Goal: Task Accomplishment & Management: Manage account settings

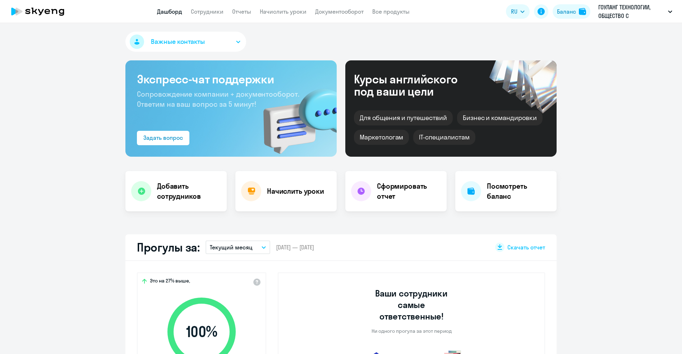
select select "30"
click at [204, 13] on link "Сотрудники" at bounding box center [207, 11] width 33 height 7
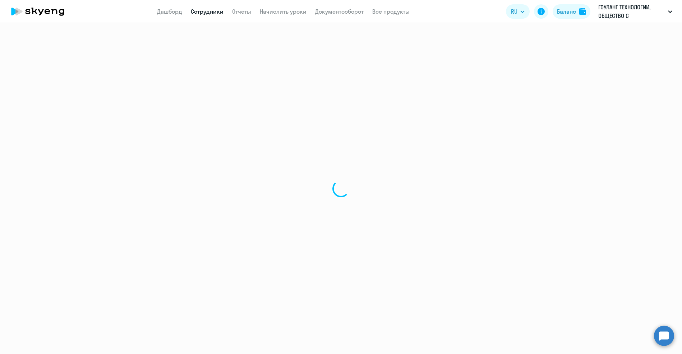
select select "30"
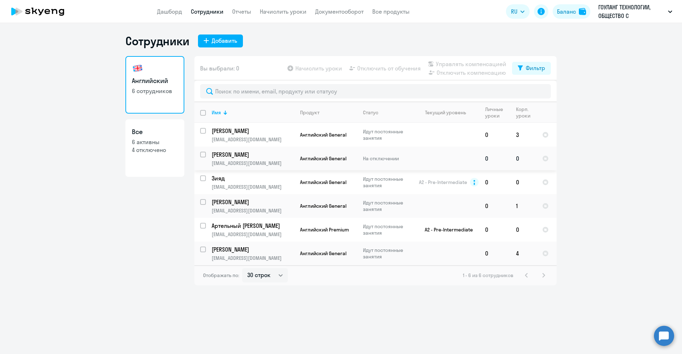
click at [442, 157] on td at bounding box center [446, 159] width 67 height 24
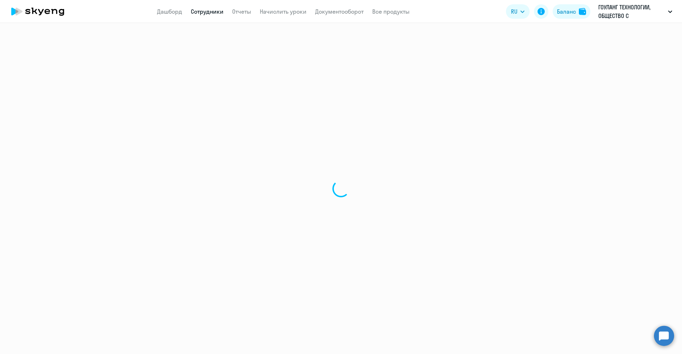
select select "english"
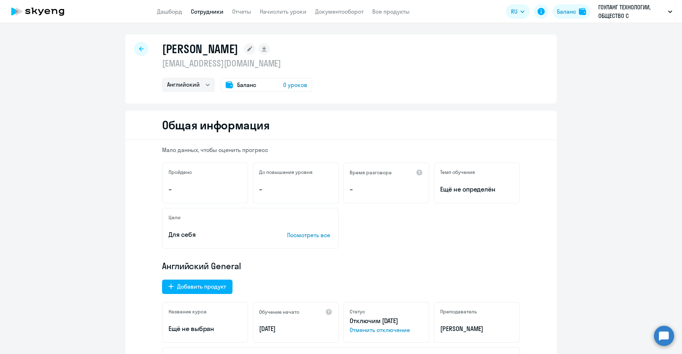
click at [301, 81] on span "0 уроков" at bounding box center [295, 85] width 24 height 9
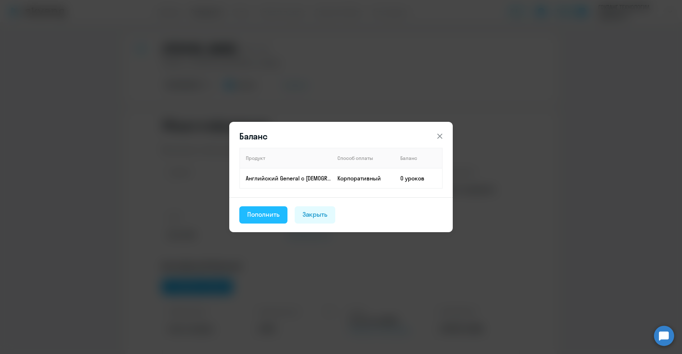
click at [271, 216] on div "Пополнить" at bounding box center [263, 214] width 32 height 9
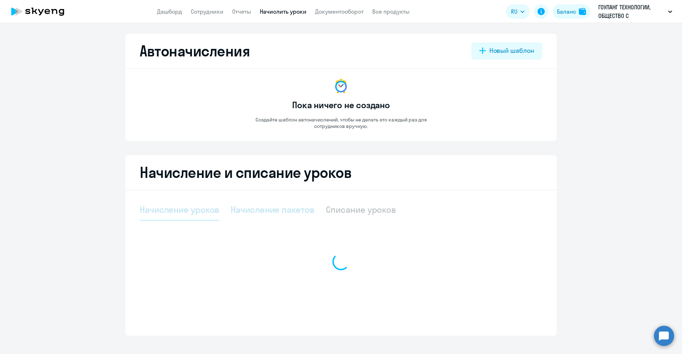
select select "10"
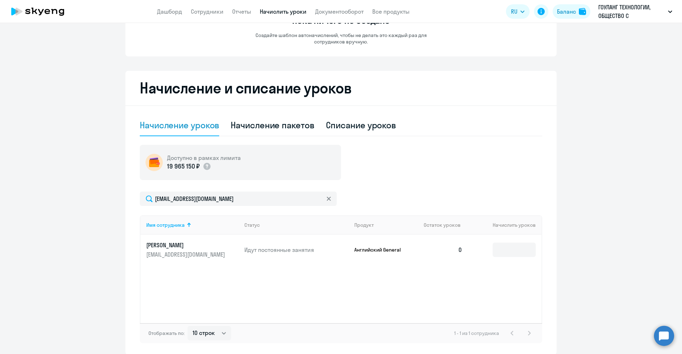
scroll to position [108, 0]
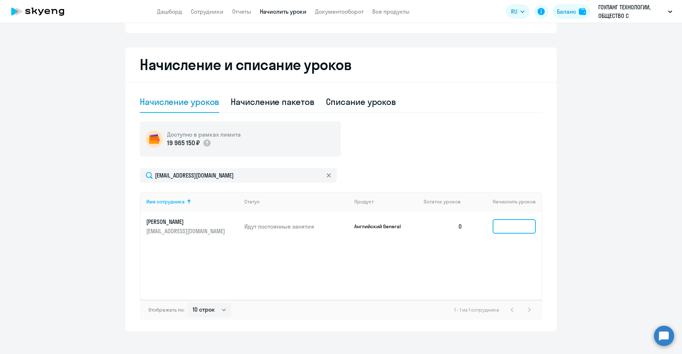
click at [518, 227] on input at bounding box center [514, 226] width 43 height 14
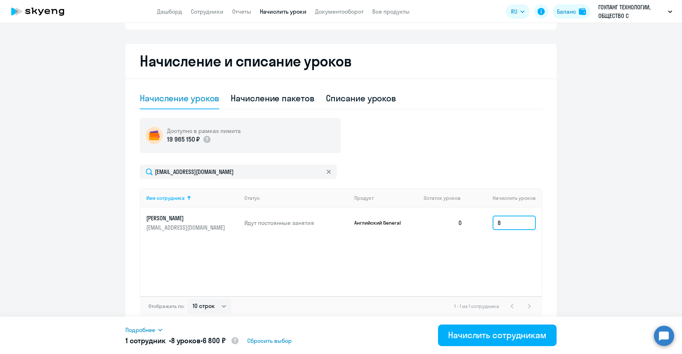
scroll to position [114, 0]
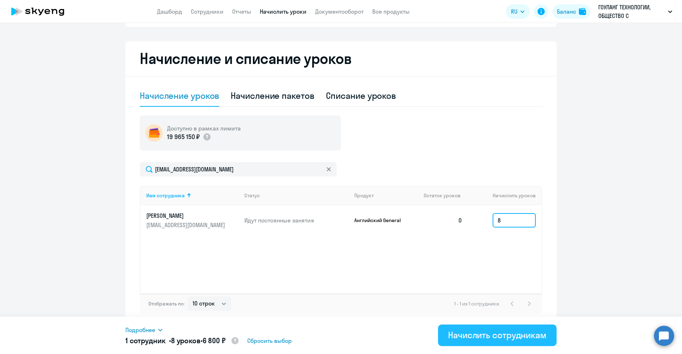
type input "8"
click at [504, 334] on div "Начислить сотрудникам" at bounding box center [497, 335] width 99 height 12
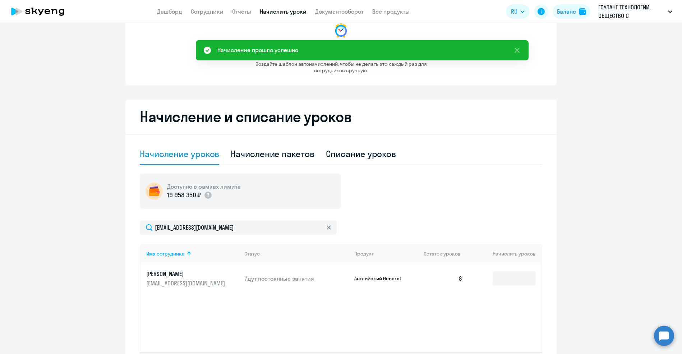
scroll to position [0, 0]
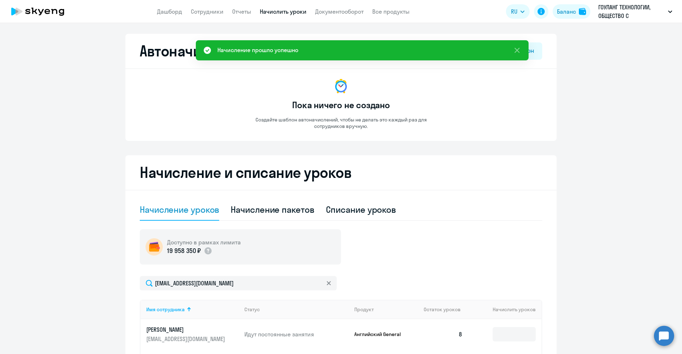
click at [55, 10] on icon at bounding box center [37, 12] width 63 height 18
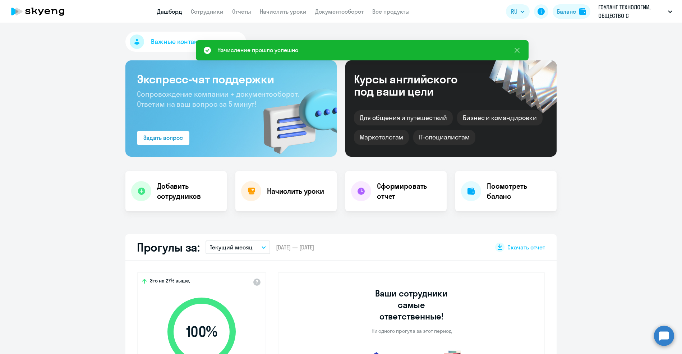
select select "30"
click at [207, 14] on link "Сотрудники" at bounding box center [207, 11] width 33 height 7
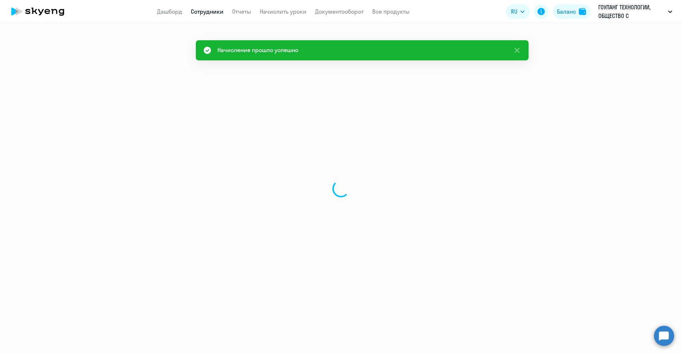
select select "30"
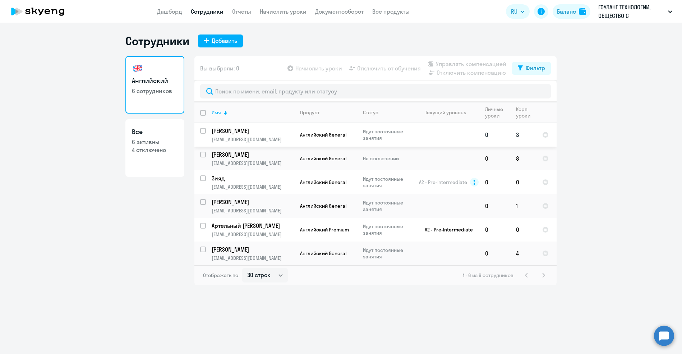
click at [428, 131] on td at bounding box center [446, 135] width 67 height 24
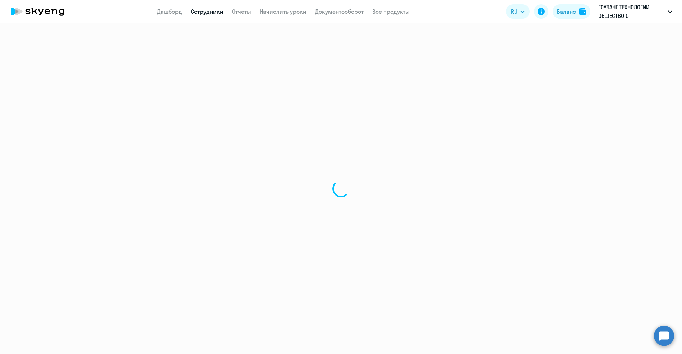
select select "english"
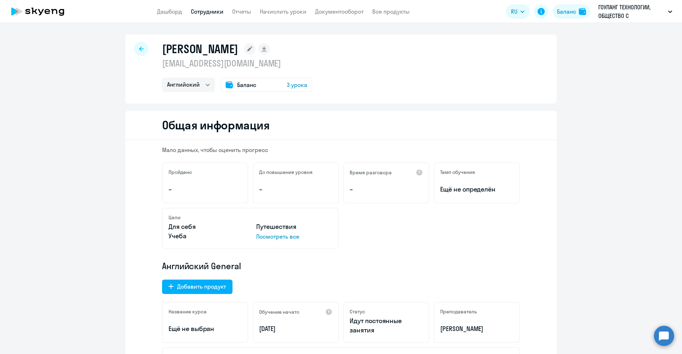
click at [287, 84] on span "3 урока" at bounding box center [297, 85] width 20 height 9
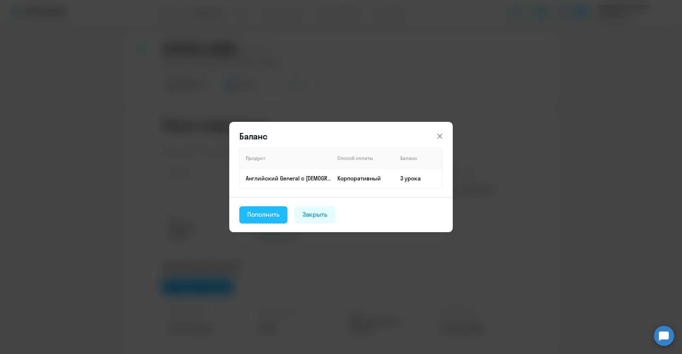
click at [276, 210] on button "Пополнить" at bounding box center [263, 214] width 48 height 17
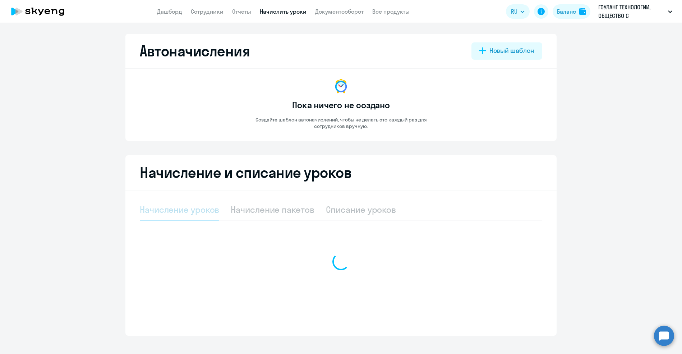
select select "10"
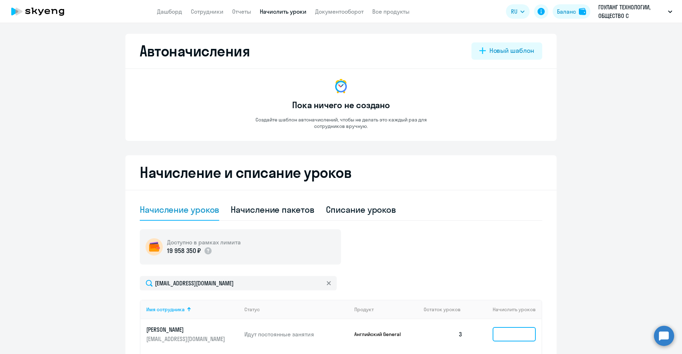
click at [508, 332] on input at bounding box center [514, 334] width 43 height 14
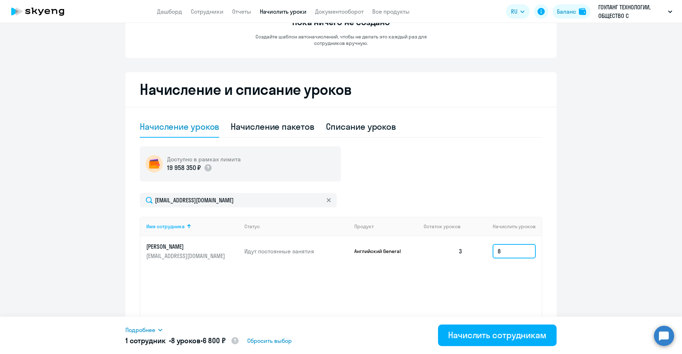
scroll to position [108, 0]
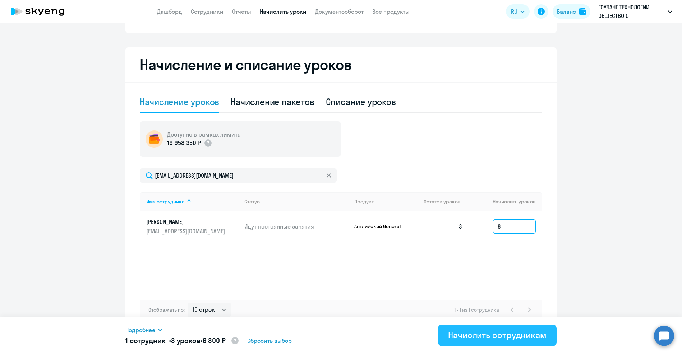
type input "8"
click at [506, 335] on div "Начислить сотрудникам" at bounding box center [497, 335] width 99 height 12
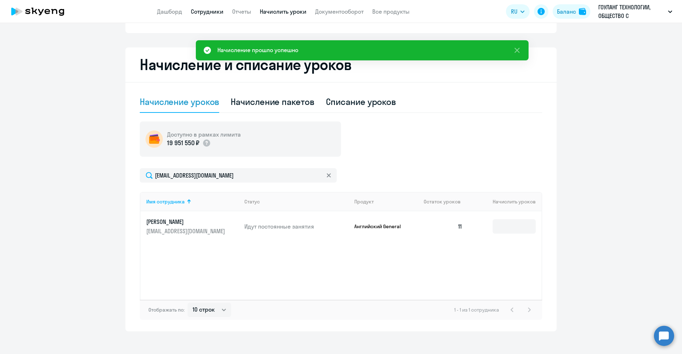
click at [219, 12] on link "Сотрудники" at bounding box center [207, 11] width 33 height 7
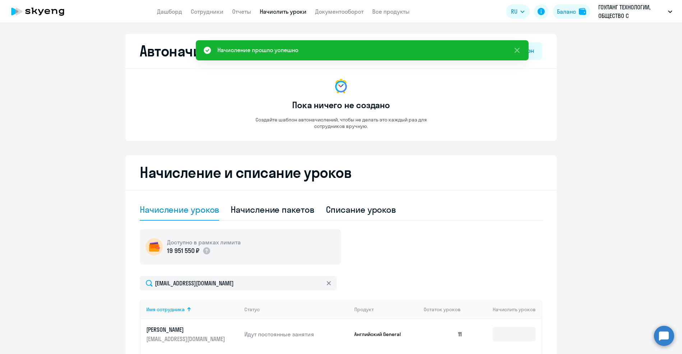
select select "30"
